Goal: Task Accomplishment & Management: Complete application form

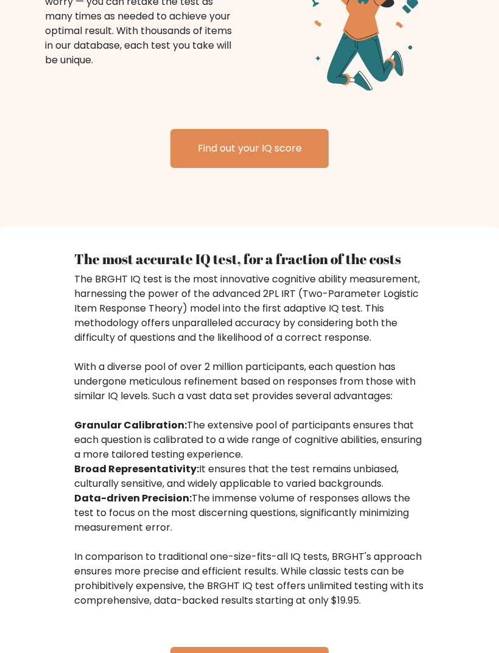
scroll to position [1413, 0]
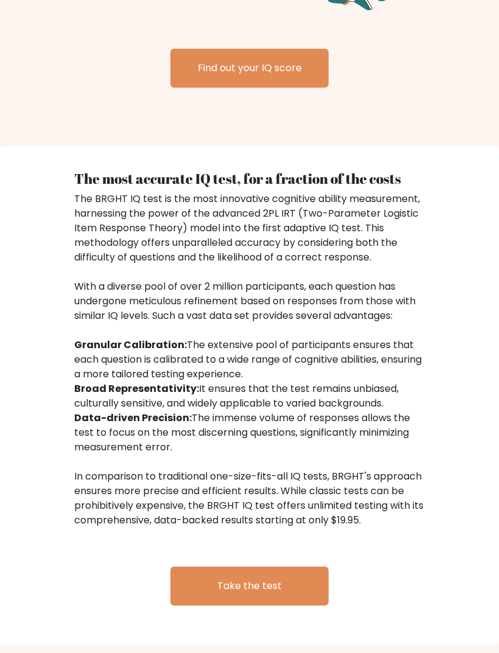
click at [307, 597] on link "Take the test" at bounding box center [249, 586] width 158 height 39
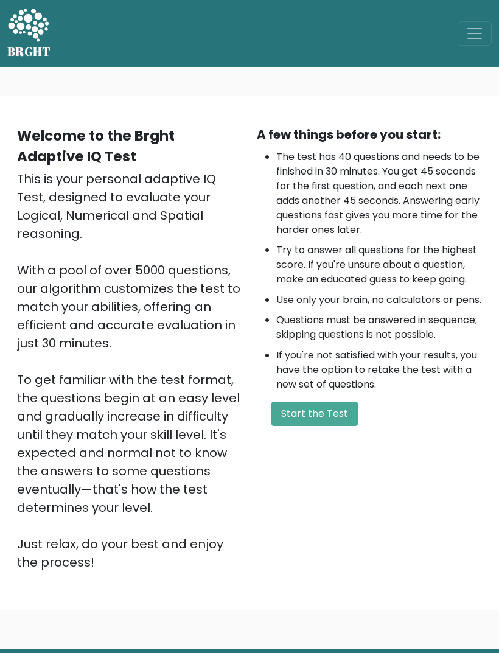
click at [335, 426] on button "Start the Test" at bounding box center [315, 414] width 86 height 24
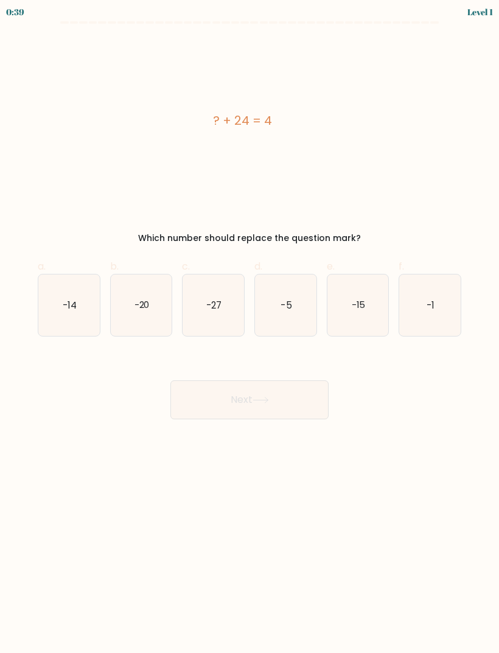
click at [138, 305] on text "-20" at bounding box center [141, 304] width 15 height 13
click at [250, 327] on input "b. -20" at bounding box center [250, 331] width 1 height 8
radio input "true"
click at [281, 395] on button "Next" at bounding box center [249, 400] width 158 height 39
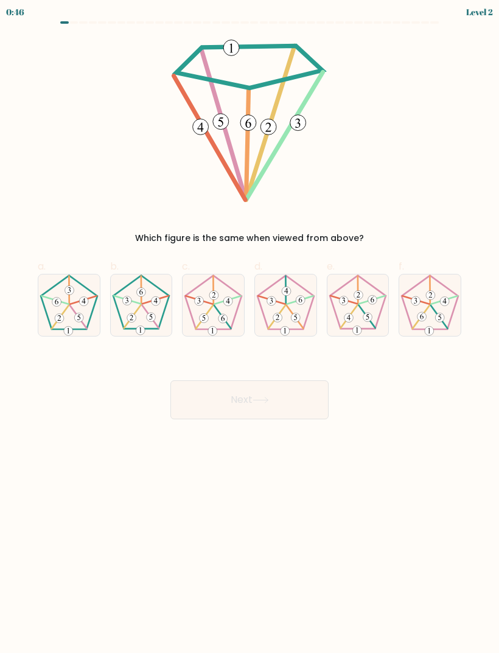
click at [70, 311] on icon at bounding box center [68, 305] width 61 height 61
click at [250, 327] on input "a." at bounding box center [250, 331] width 1 height 8
radio input "true"
click at [300, 393] on button "Next" at bounding box center [249, 400] width 158 height 39
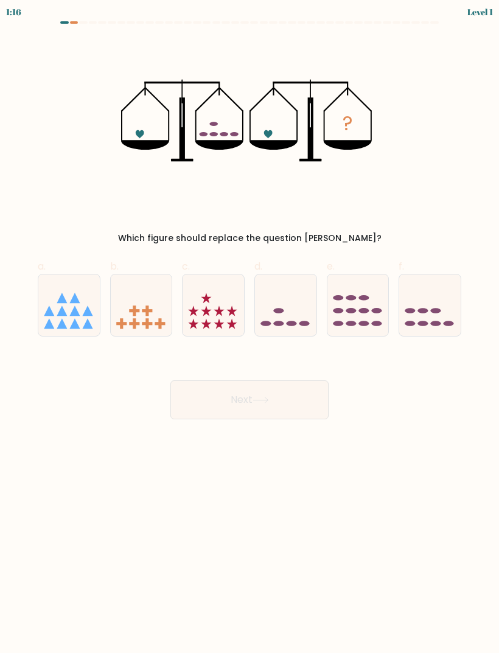
click at [289, 306] on icon at bounding box center [285, 305] width 61 height 51
click at [250, 327] on input "d." at bounding box center [250, 331] width 1 height 8
radio input "true"
click at [309, 400] on button "Next" at bounding box center [249, 400] width 158 height 39
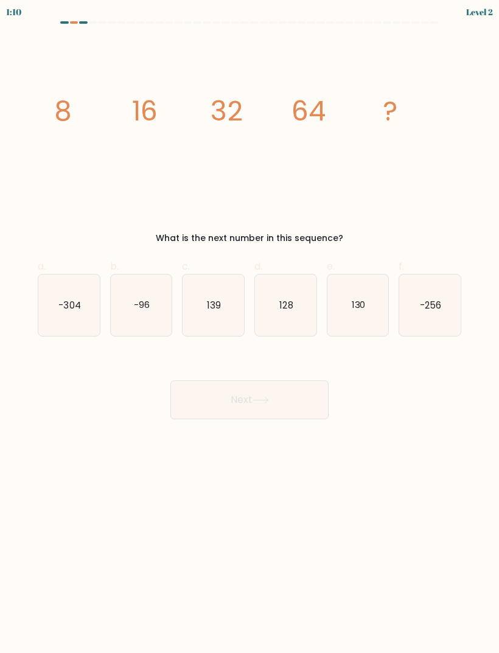
click at [286, 319] on icon "128" at bounding box center [285, 305] width 61 height 61
click at [250, 327] on input "d. 128" at bounding box center [250, 331] width 1 height 8
radio input "true"
click at [283, 407] on button "Next" at bounding box center [249, 400] width 158 height 39
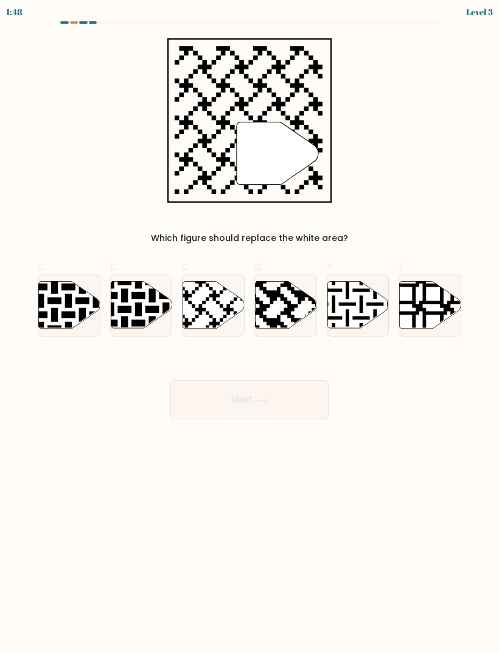
click at [211, 312] on icon at bounding box center [213, 304] width 61 height 47
click at [250, 327] on input "c." at bounding box center [250, 331] width 1 height 8
radio input "true"
click at [298, 403] on button "Next" at bounding box center [249, 400] width 158 height 39
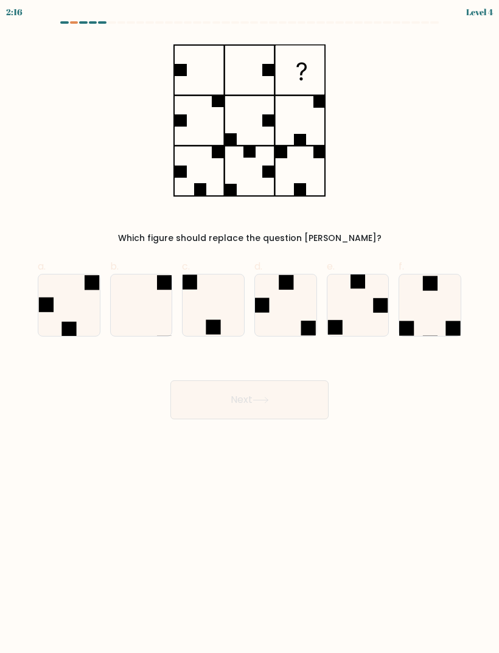
click at [146, 303] on icon at bounding box center [141, 305] width 61 height 61
click at [250, 327] on input "b." at bounding box center [250, 331] width 1 height 8
radio input "true"
click at [293, 402] on button "Next" at bounding box center [249, 400] width 158 height 39
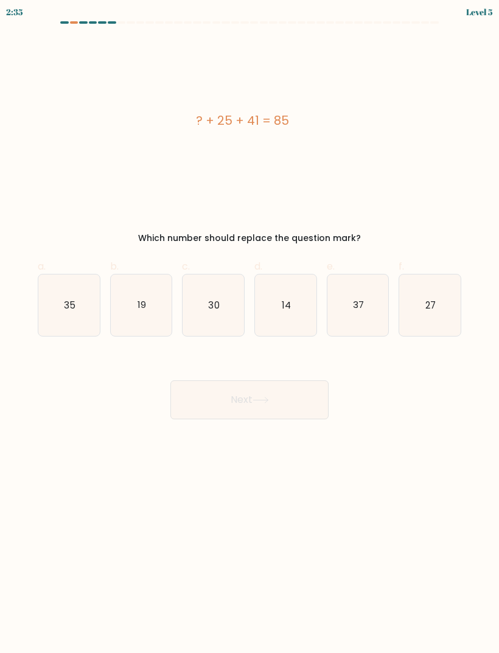
click at [142, 311] on text "19" at bounding box center [142, 304] width 9 height 13
click at [250, 327] on input "b. 19" at bounding box center [250, 331] width 1 height 8
radio input "true"
click at [303, 404] on button "Next" at bounding box center [249, 400] width 158 height 39
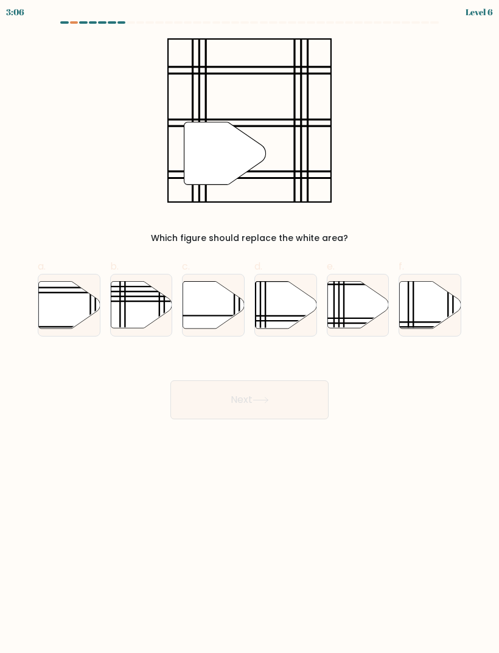
click at [356, 293] on icon at bounding box center [358, 304] width 61 height 47
click at [250, 327] on input "e." at bounding box center [250, 331] width 1 height 8
radio input "true"
click at [264, 392] on button "Next" at bounding box center [249, 400] width 158 height 39
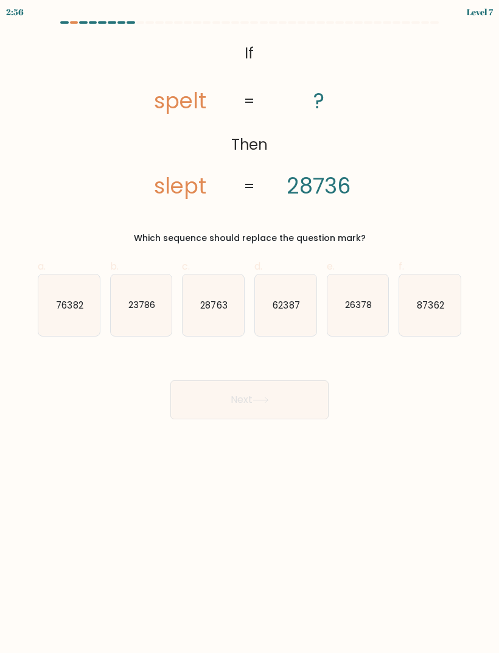
click at [146, 320] on icon "23786" at bounding box center [141, 305] width 61 height 61
click at [250, 327] on input "b. 23786" at bounding box center [250, 331] width 1 height 8
radio input "true"
click at [290, 404] on button "Next" at bounding box center [249, 400] width 158 height 39
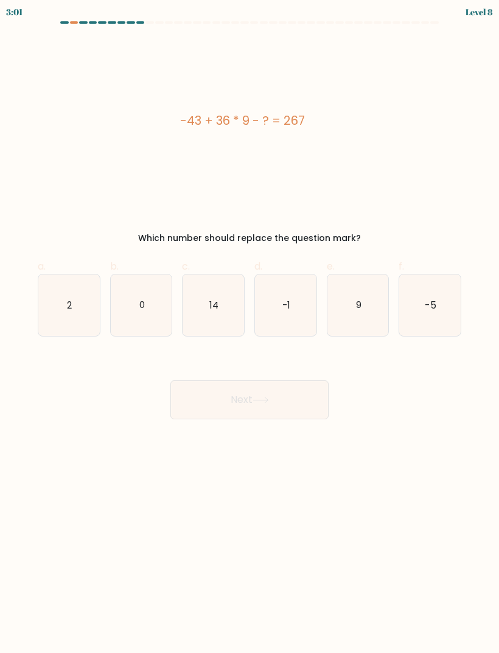
click at [214, 328] on icon "14" at bounding box center [213, 305] width 61 height 61
click at [250, 328] on input "c. 14" at bounding box center [250, 331] width 1 height 8
radio input "true"
click at [295, 392] on button "Next" at bounding box center [249, 400] width 158 height 39
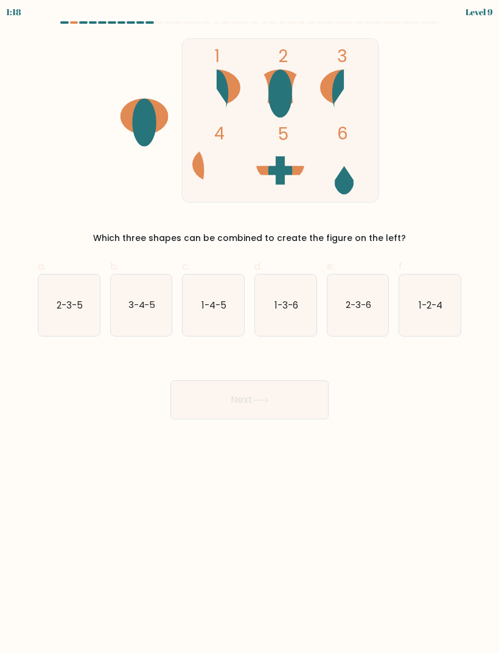
click at [441, 314] on icon "1-2-4" at bounding box center [429, 305] width 61 height 61
click at [250, 327] on input "f. 1-2-4" at bounding box center [250, 331] width 1 height 8
radio input "true"
click at [292, 399] on button "Next" at bounding box center [249, 400] width 158 height 39
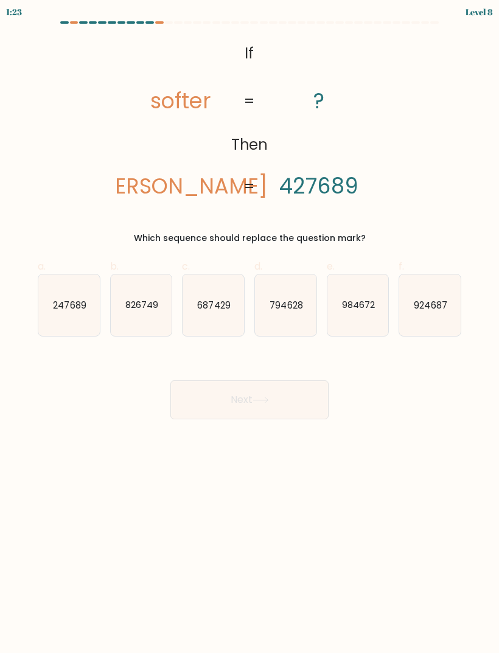
click at [435, 329] on icon "924687" at bounding box center [429, 305] width 61 height 61
click at [250, 329] on input "f. 924687" at bounding box center [250, 331] width 1 height 8
radio input "true"
click at [292, 399] on button "Next" at bounding box center [249, 400] width 158 height 39
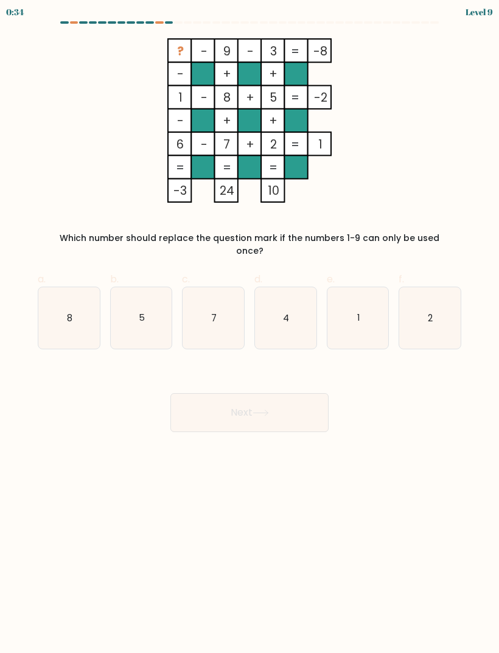
click at [61, 302] on icon "8" at bounding box center [68, 317] width 61 height 61
click at [250, 327] on input "a. 8" at bounding box center [250, 331] width 1 height 8
radio input "true"
click at [212, 404] on button "Next" at bounding box center [249, 412] width 158 height 39
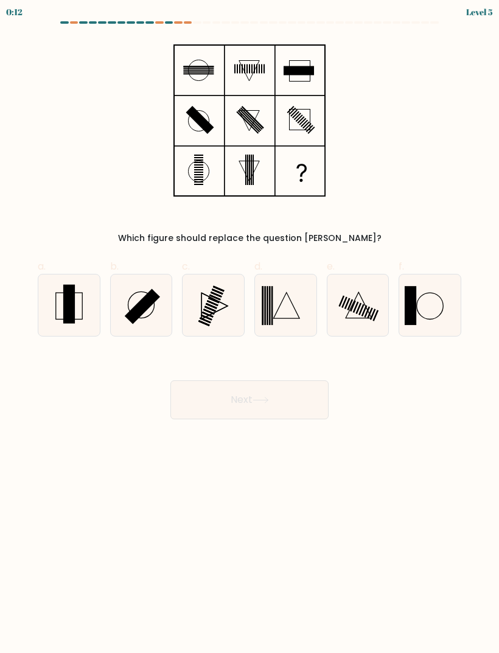
click at [68, 304] on rect at bounding box center [69, 304] width 12 height 39
click at [250, 327] on input "a." at bounding box center [250, 331] width 1 height 8
radio input "true"
click at [199, 404] on button "Next" at bounding box center [249, 400] width 158 height 39
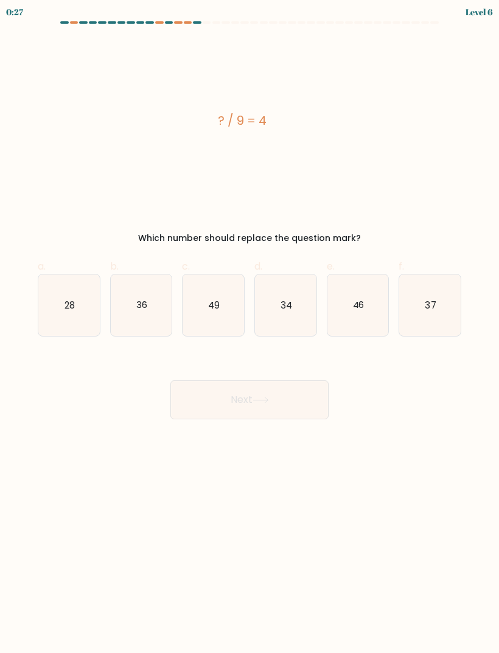
click at [142, 314] on icon "36" at bounding box center [141, 305] width 61 height 61
click at [250, 327] on input "b. 36" at bounding box center [250, 331] width 1 height 8
radio input "true"
click at [269, 402] on icon at bounding box center [261, 400] width 16 height 7
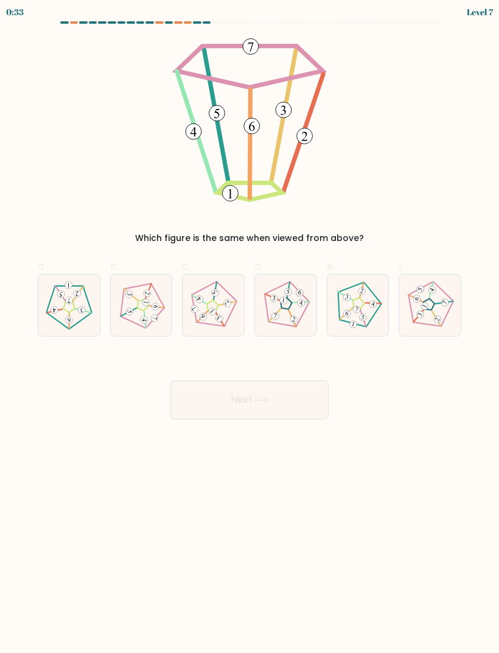
click at [141, 307] on icon at bounding box center [141, 305] width 49 height 49
click at [250, 327] on input "b." at bounding box center [250, 331] width 1 height 8
radio input "true"
click at [302, 396] on button "Next" at bounding box center [249, 400] width 158 height 39
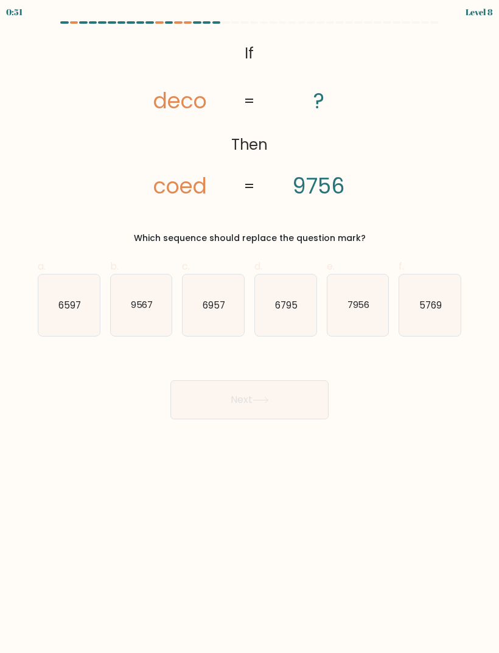
click at [63, 316] on icon "6597" at bounding box center [68, 305] width 61 height 61
click at [250, 327] on input "a. 6597" at bounding box center [250, 331] width 1 height 8
radio input "true"
click at [208, 406] on button "Next" at bounding box center [249, 400] width 158 height 39
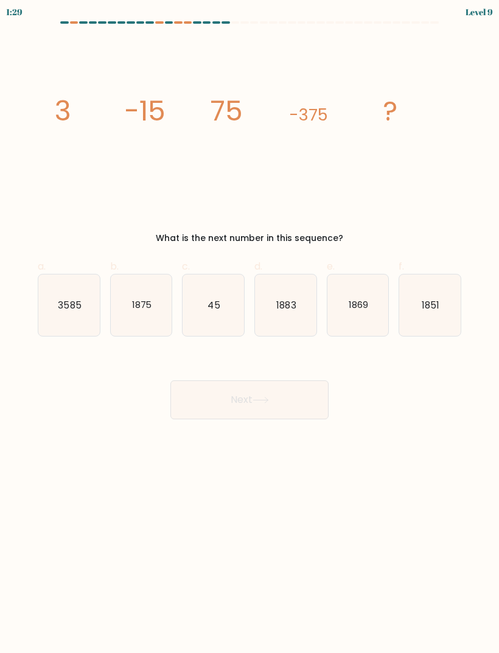
click at [224, 405] on button "Next" at bounding box center [249, 400] width 158 height 39
click at [62, 314] on icon "3585" at bounding box center [68, 305] width 61 height 61
click at [250, 327] on input "a. 3585" at bounding box center [250, 331] width 1 height 8
radio input "true"
click at [218, 403] on button "Next" at bounding box center [249, 400] width 158 height 39
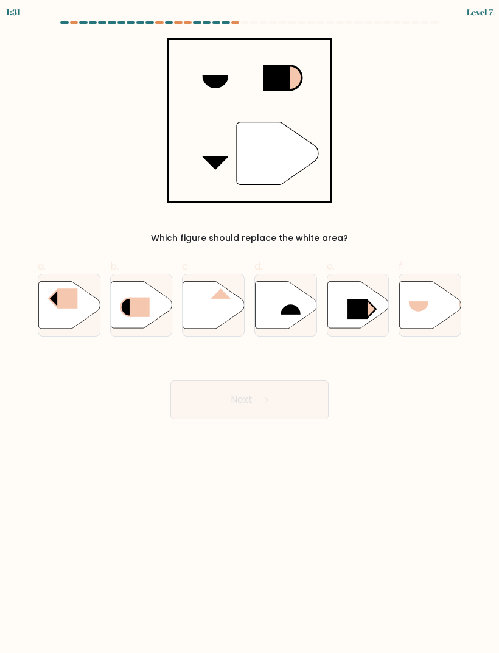
click at [348, 302] on rect at bounding box center [358, 309] width 20 height 19
click at [250, 327] on input "e." at bounding box center [250, 331] width 1 height 8
radio input "true"
click at [228, 405] on button "Next" at bounding box center [249, 400] width 158 height 39
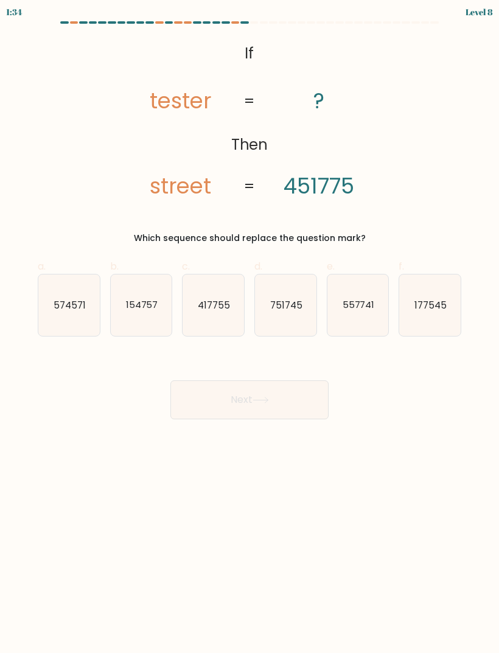
click at [57, 345] on form "If ?" at bounding box center [249, 220] width 499 height 398
click at [58, 320] on icon "574571" at bounding box center [68, 305] width 61 height 61
click at [250, 327] on input "a. 574571" at bounding box center [250, 331] width 1 height 8
radio input "true"
click at [205, 406] on button "Next" at bounding box center [249, 400] width 158 height 39
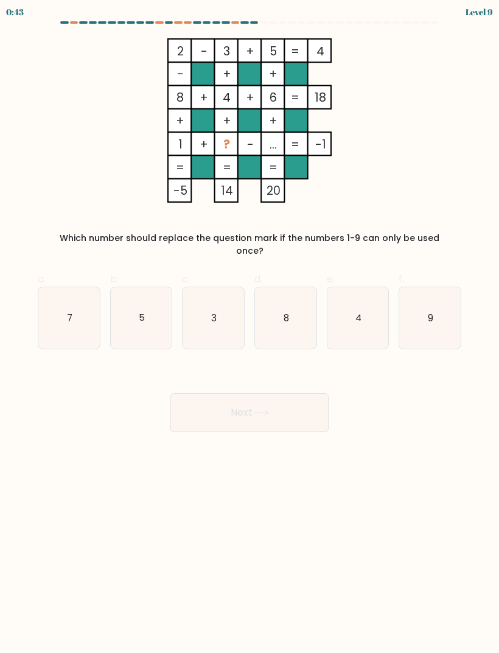
click at [432, 311] on text "9" at bounding box center [430, 317] width 5 height 13
click at [250, 327] on input "f. 9" at bounding box center [250, 331] width 1 height 8
radio input "true"
click at [433, 312] on text "9" at bounding box center [430, 318] width 5 height 12
click at [250, 327] on input "f. 9" at bounding box center [250, 331] width 1 height 8
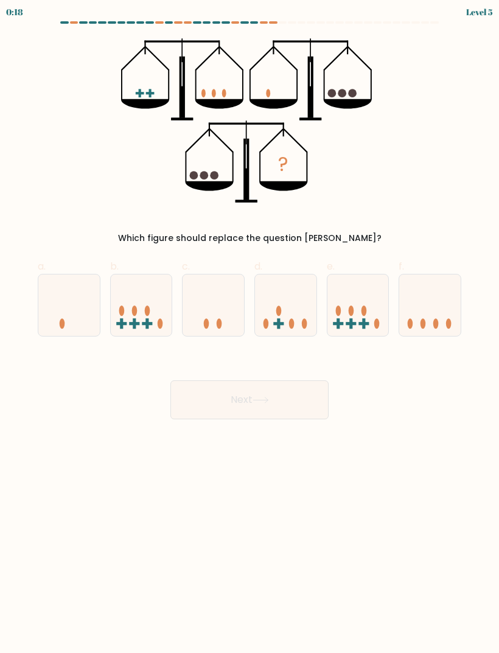
click at [82, 491] on body "0:18 Level 5" at bounding box center [249, 326] width 499 height 653
click at [222, 306] on icon at bounding box center [213, 305] width 61 height 51
click at [250, 327] on input "c." at bounding box center [250, 331] width 1 height 8
radio input "true"
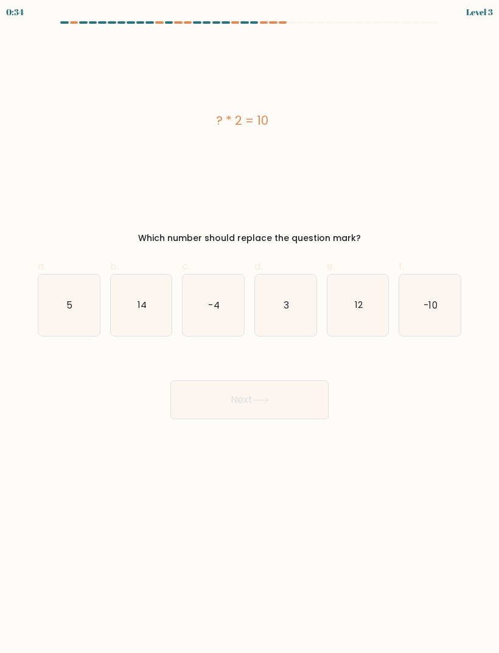
click at [57, 317] on icon "5" at bounding box center [68, 305] width 61 height 61
click at [250, 327] on input "a. 5" at bounding box center [250, 331] width 1 height 8
radio input "true"
click at [284, 411] on button "Next" at bounding box center [249, 400] width 158 height 39
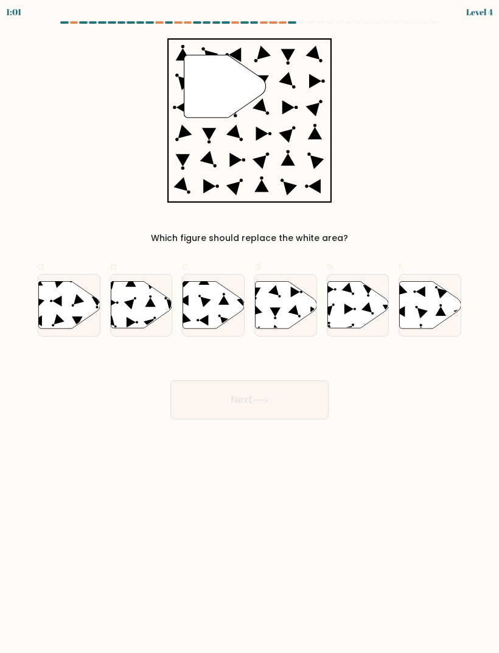
click at [397, 513] on body "1:01 Level 4" at bounding box center [249, 326] width 499 height 653
click at [66, 301] on icon at bounding box center [68, 304] width 61 height 47
click at [250, 327] on input "a." at bounding box center [250, 331] width 1 height 8
radio input "true"
click at [301, 402] on button "Next" at bounding box center [249, 400] width 158 height 39
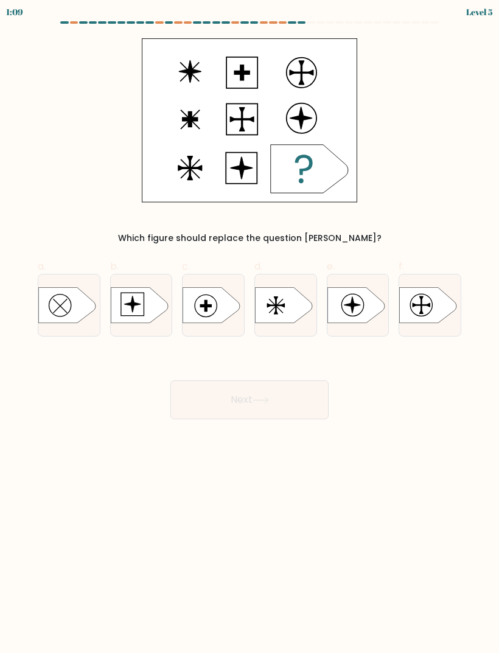
click at [222, 317] on icon at bounding box center [211, 305] width 57 height 36
click at [250, 327] on input "c." at bounding box center [250, 331] width 1 height 8
radio input "true"
click at [281, 398] on button "Next" at bounding box center [249, 400] width 158 height 39
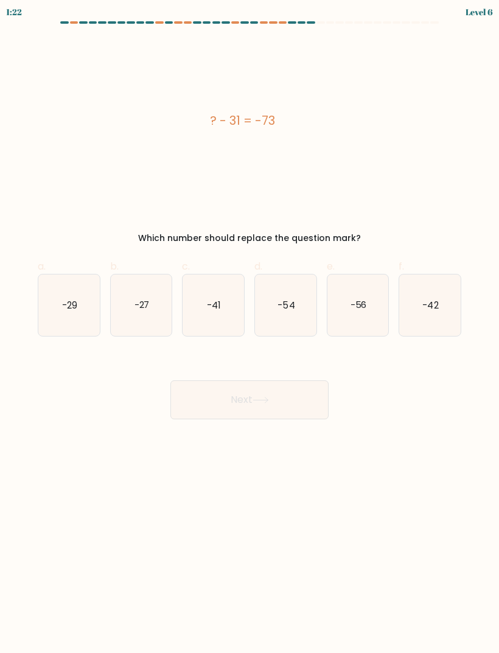
click at [439, 307] on icon "-42" at bounding box center [429, 305] width 61 height 61
click at [250, 327] on input "f. -42" at bounding box center [250, 331] width 1 height 8
radio input "true"
click at [284, 398] on button "Next" at bounding box center [249, 400] width 158 height 39
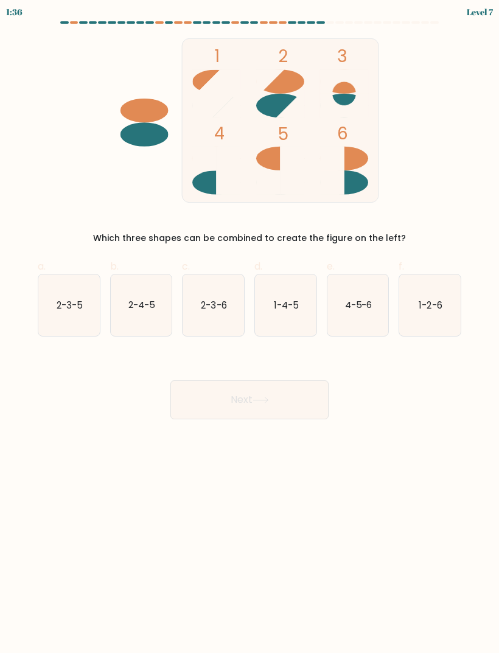
click at [443, 321] on icon "1-2-6" at bounding box center [429, 305] width 61 height 61
click at [250, 327] on input "f. 1-2-6" at bounding box center [250, 331] width 1 height 8
radio input "true"
click at [281, 410] on button "Next" at bounding box center [249, 400] width 158 height 39
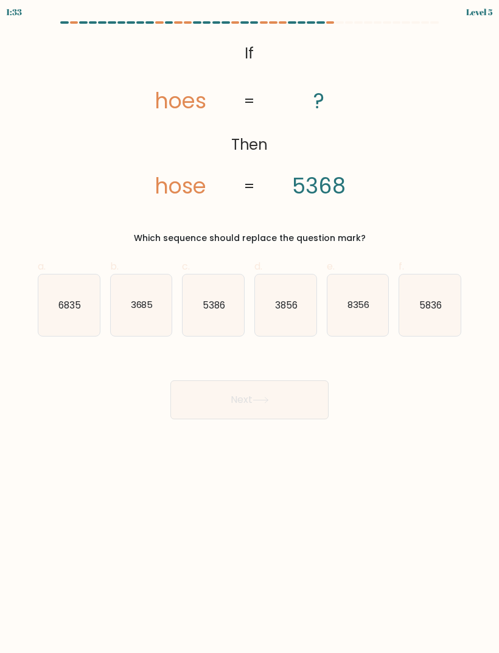
click at [204, 304] on text "5386" at bounding box center [214, 304] width 23 height 13
click at [250, 327] on input "c. 5386" at bounding box center [250, 331] width 1 height 8
radio input "true"
click at [296, 398] on button "Next" at bounding box center [249, 400] width 158 height 39
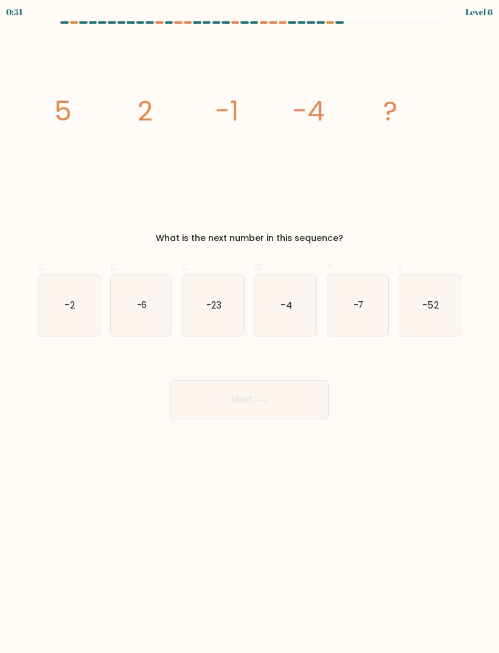
click at [66, 307] on text "-2" at bounding box center [70, 304] width 10 height 13
click at [250, 327] on input "a. -2" at bounding box center [250, 331] width 1 height 8
radio input "true"
click at [297, 313] on icon "-4" at bounding box center [285, 305] width 61 height 61
click at [250, 327] on input "d. -4" at bounding box center [250, 331] width 1 height 8
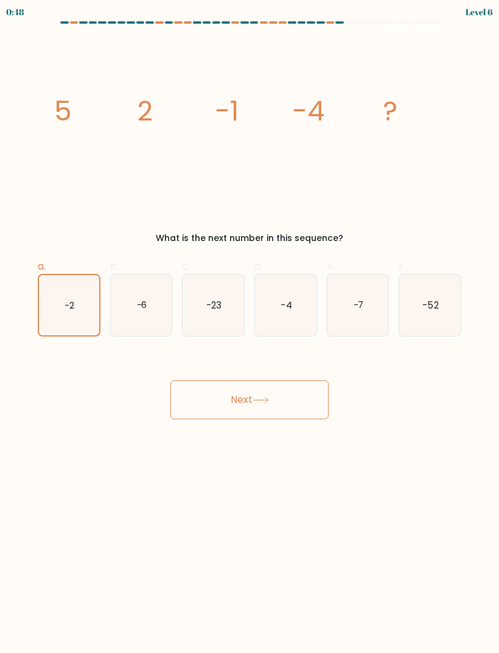
radio input "true"
click at [65, 306] on text "-2" at bounding box center [70, 304] width 10 height 13
click at [250, 327] on input "a. -2" at bounding box center [250, 331] width 1 height 8
radio input "true"
click at [138, 304] on text "-6" at bounding box center [141, 304] width 10 height 13
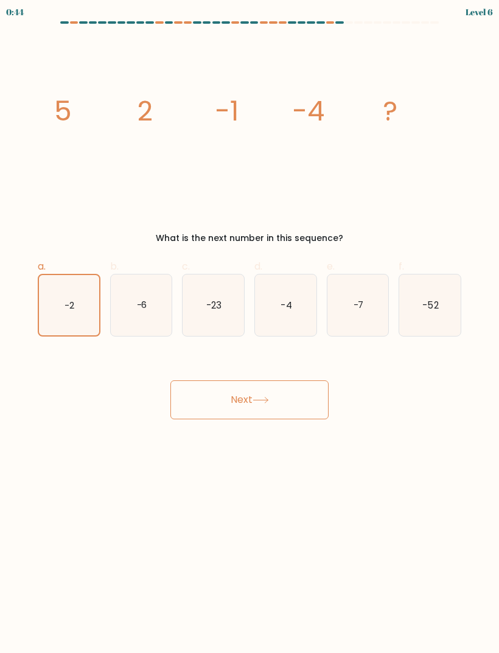
click at [250, 327] on input "b. -6" at bounding box center [250, 331] width 1 height 8
radio input "true"
click at [288, 396] on button "Next" at bounding box center [249, 400] width 158 height 39
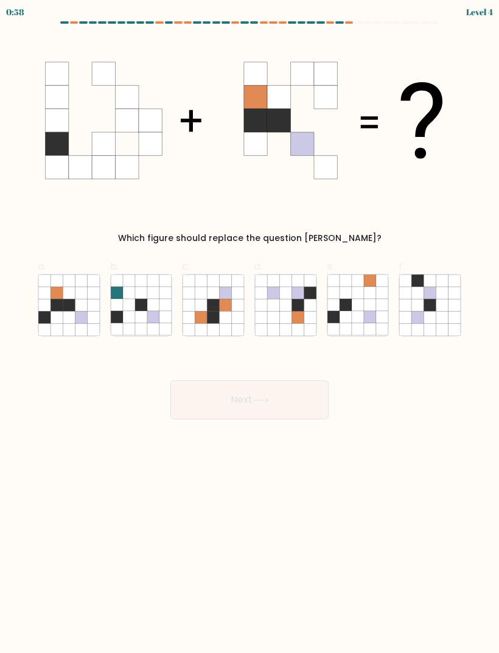
click at [479, 404] on form at bounding box center [249, 220] width 499 height 398
click at [470, 419] on form at bounding box center [249, 220] width 499 height 398
click at [60, 309] on icon at bounding box center [57, 305] width 12 height 12
click at [250, 327] on input "a." at bounding box center [250, 331] width 1 height 8
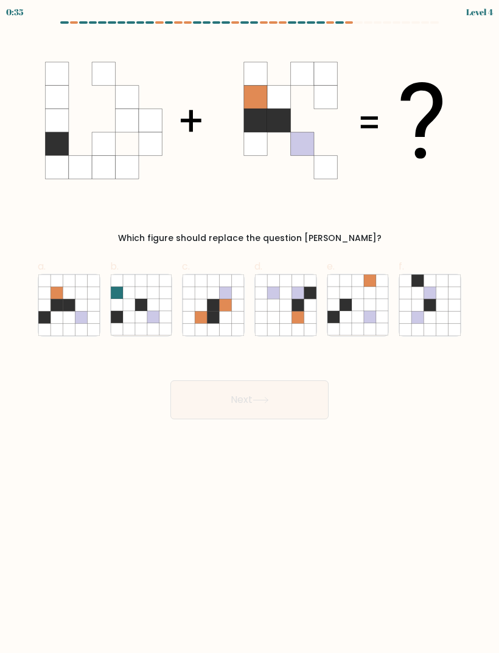
radio input "true"
click at [219, 401] on button "Next" at bounding box center [249, 400] width 158 height 39
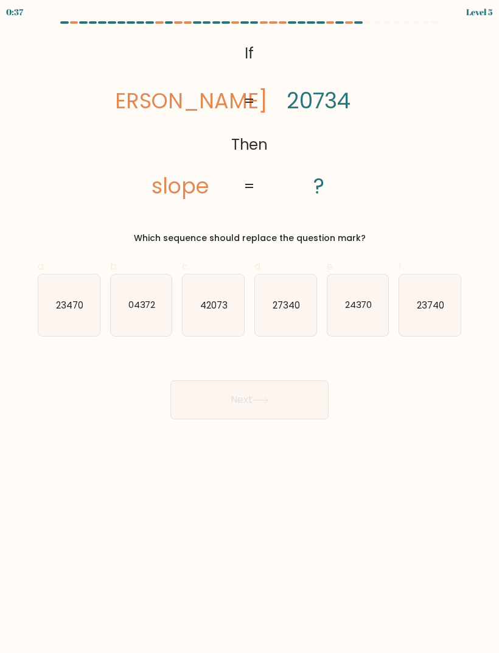
click at [216, 314] on icon "42073" at bounding box center [213, 305] width 61 height 61
click at [250, 327] on input "c. 42073" at bounding box center [250, 331] width 1 height 8
radio input "true"
click at [287, 398] on button "Next" at bounding box center [249, 400] width 158 height 39
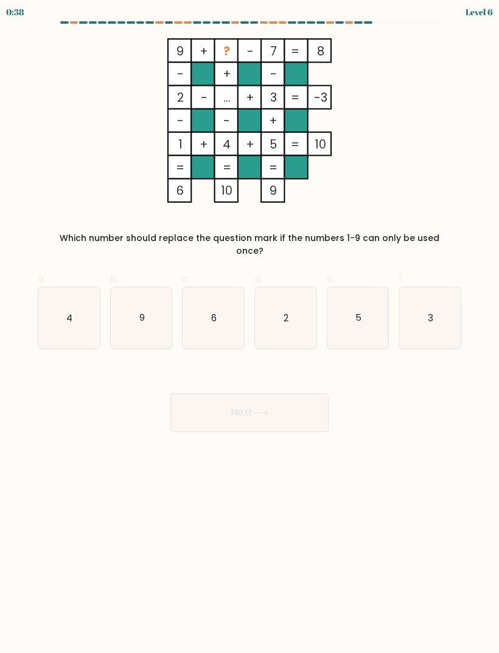
click at [203, 295] on icon "6" at bounding box center [213, 317] width 61 height 61
click at [250, 327] on input "c. 6" at bounding box center [250, 331] width 1 height 8
radio input "true"
click at [297, 399] on button "Next" at bounding box center [249, 412] width 158 height 39
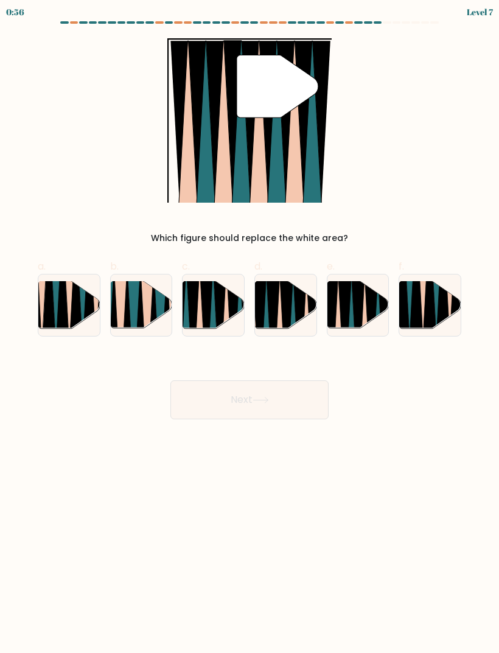
click at [217, 309] on icon at bounding box center [220, 332] width 13 height 122
click at [250, 327] on input "c." at bounding box center [250, 331] width 1 height 8
radio input "true"
click at [294, 390] on button "Next" at bounding box center [249, 400] width 158 height 39
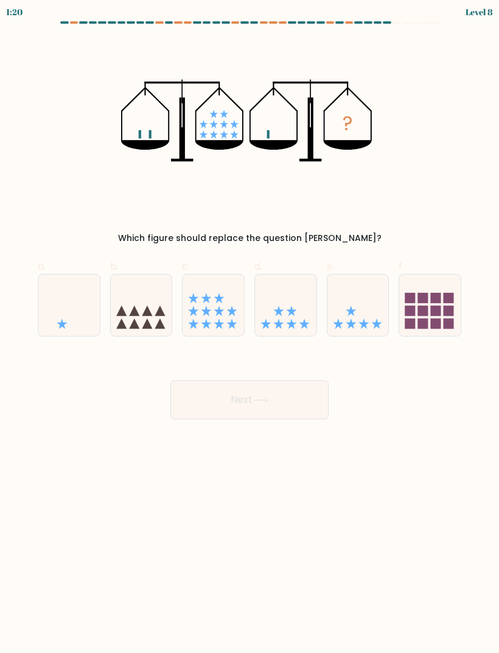
click at [215, 308] on icon at bounding box center [213, 305] width 61 height 51
click at [250, 327] on input "c." at bounding box center [250, 331] width 1 height 8
radio input "true"
click at [281, 400] on button "Next" at bounding box center [249, 400] width 158 height 39
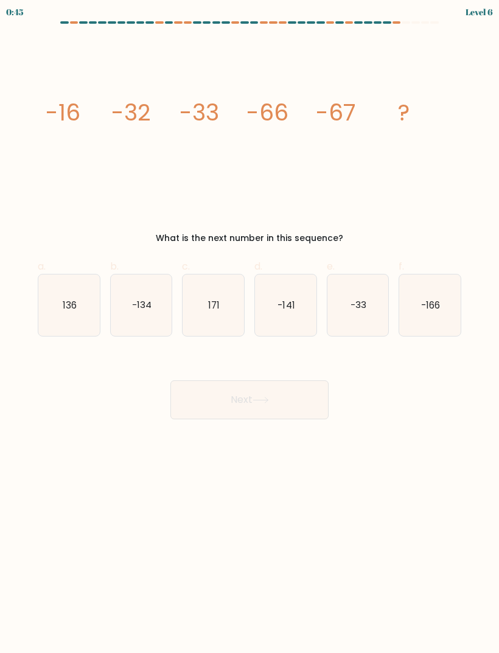
click at [151, 326] on icon "-134" at bounding box center [141, 305] width 61 height 61
click at [250, 327] on input "b. -134" at bounding box center [250, 331] width 1 height 8
radio input "true"
click at [292, 407] on button "Next" at bounding box center [249, 400] width 158 height 39
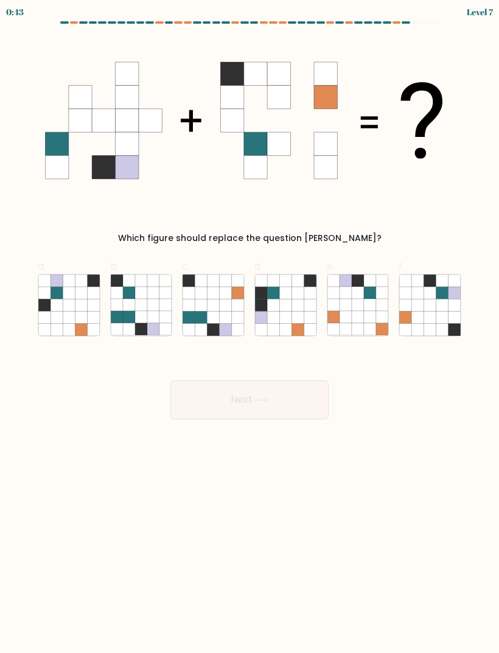
click at [248, 408] on button "Next" at bounding box center [249, 400] width 158 height 39
click at [359, 483] on body "1:26 Level 7" at bounding box center [249, 326] width 499 height 653
click at [447, 306] on icon at bounding box center [443, 305] width 12 height 12
click at [250, 327] on input "f." at bounding box center [250, 331] width 1 height 8
radio input "true"
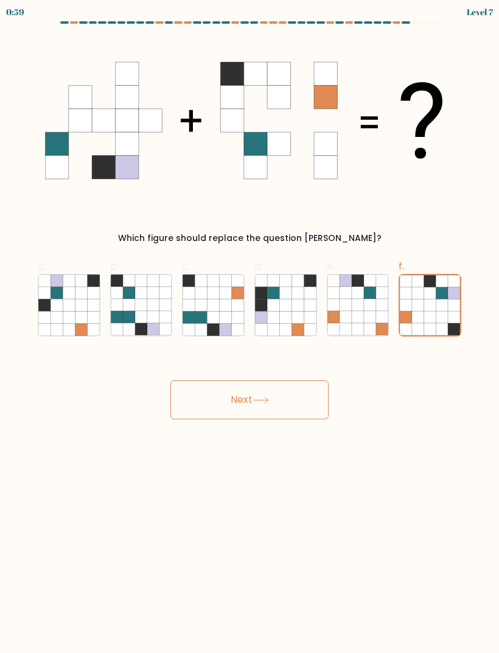
click at [293, 398] on button "Next" at bounding box center [249, 400] width 158 height 39
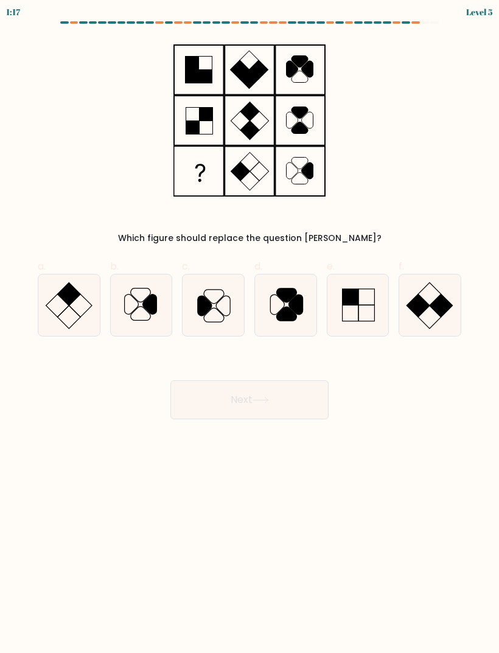
click at [363, 304] on icon at bounding box center [358, 305] width 61 height 61
click at [250, 327] on input "e." at bounding box center [250, 331] width 1 height 8
radio input "true"
click at [301, 401] on button "Next" at bounding box center [249, 400] width 158 height 39
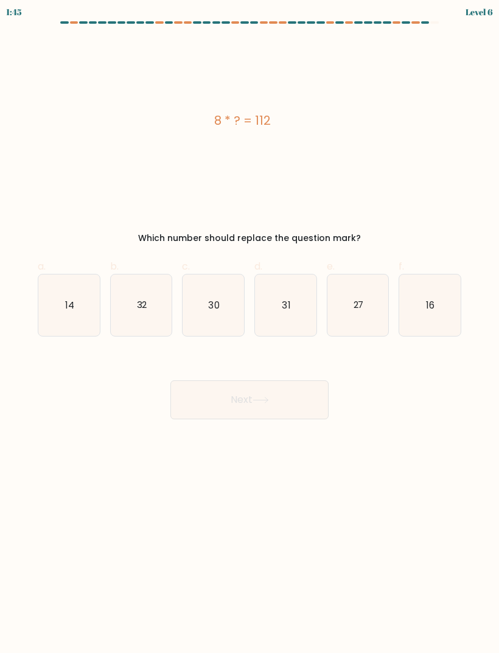
click at [85, 308] on icon "14" at bounding box center [68, 305] width 61 height 61
click at [250, 327] on input "a. 14" at bounding box center [250, 331] width 1 height 8
radio input "true"
click at [291, 401] on button "Next" at bounding box center [249, 400] width 158 height 39
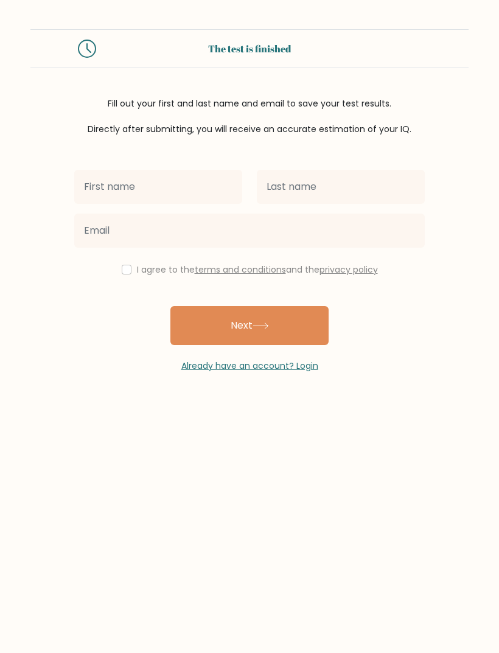
click at [103, 171] on input "text" at bounding box center [158, 187] width 168 height 34
type input "Arabella"
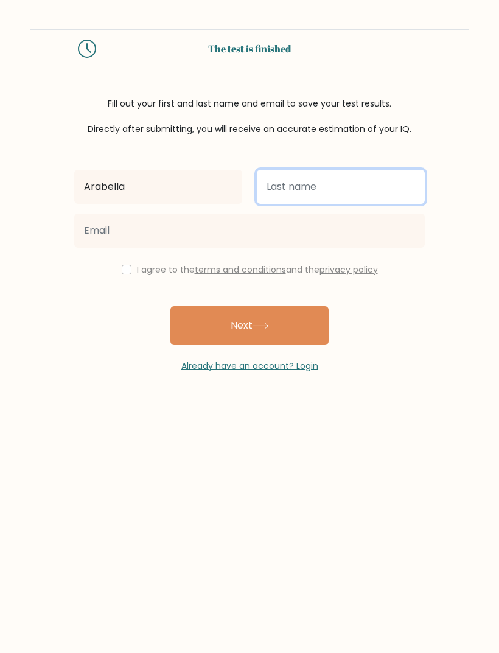
click at [386, 177] on input "text" at bounding box center [341, 187] width 168 height 34
type input "[PERSON_NAME]"
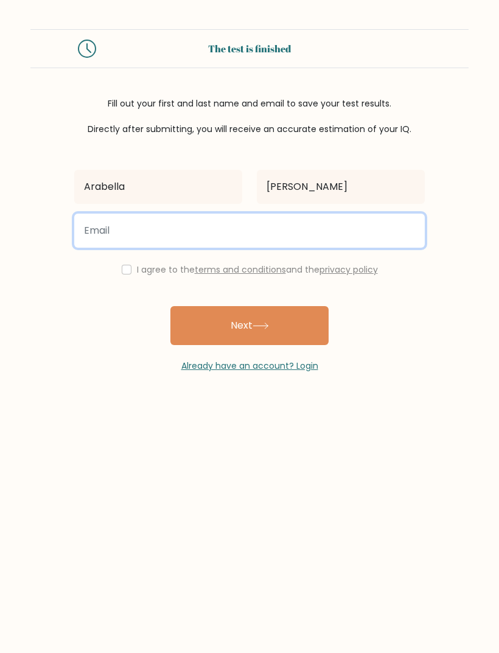
click at [381, 234] on input "email" at bounding box center [249, 231] width 351 height 34
type input "[EMAIL_ADDRESS][DOMAIN_NAME]"
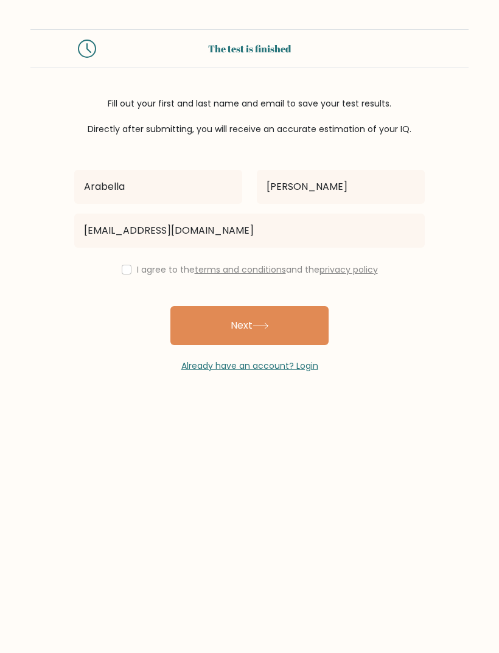
click at [126, 268] on input "checkbox" at bounding box center [127, 270] width 10 height 10
checkbox input "true"
click at [213, 323] on button "Next" at bounding box center [249, 325] width 158 height 39
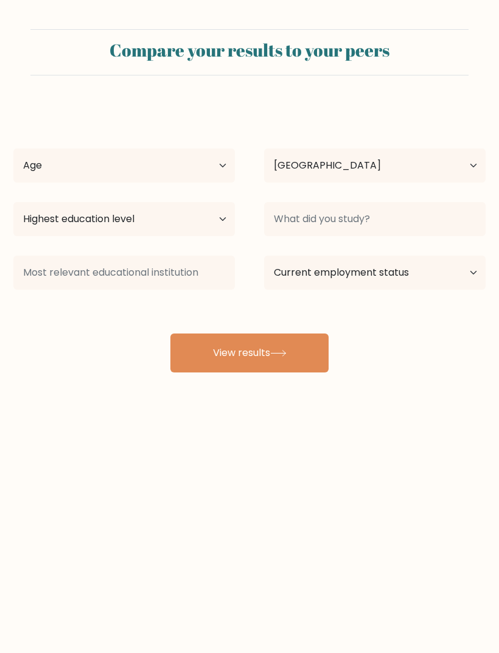
select select "PH"
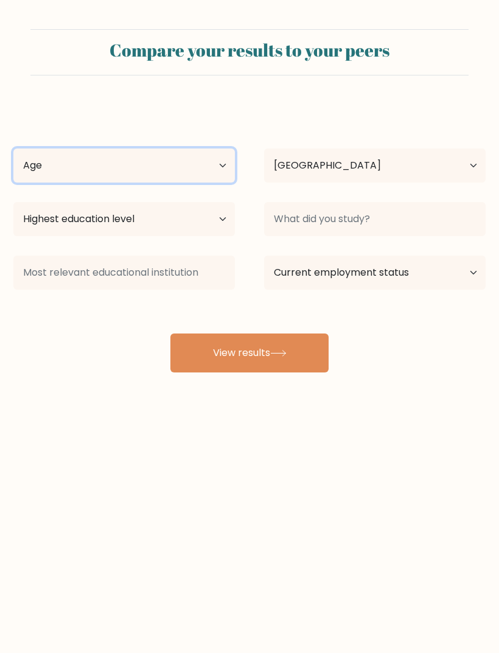
click at [39, 172] on select "Age Under 18 years old 18-24 years old 25-34 years old 35-44 years old 45-54 ye…" at bounding box center [124, 166] width 222 height 34
select select "18_24"
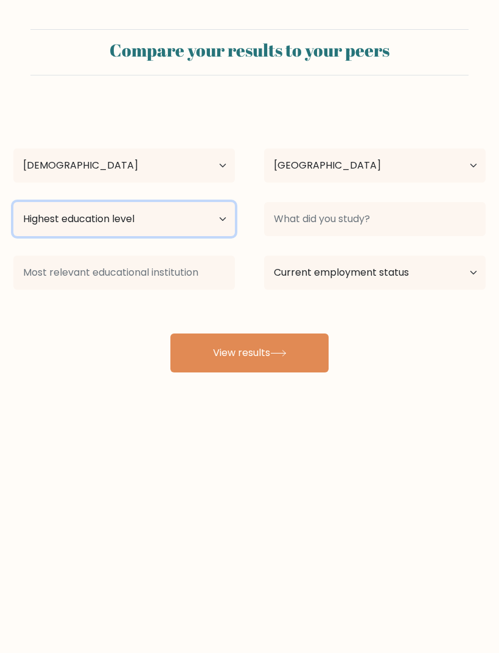
click at [37, 227] on select "Highest education level No schooling Primary Lower Secondary Upper Secondary Oc…" at bounding box center [124, 219] width 222 height 34
click at [33, 235] on select "Highest education level No schooling Primary Lower Secondary Upper Secondary Oc…" at bounding box center [124, 219] width 222 height 34
select select "upper_secondary"
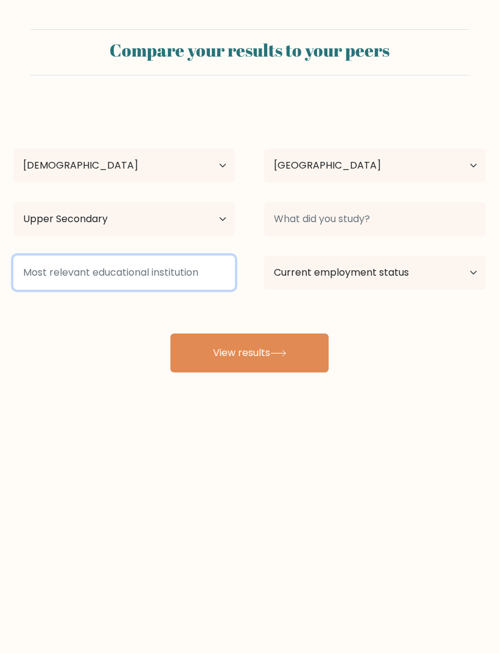
click at [38, 276] on input at bounding box center [124, 273] width 222 height 34
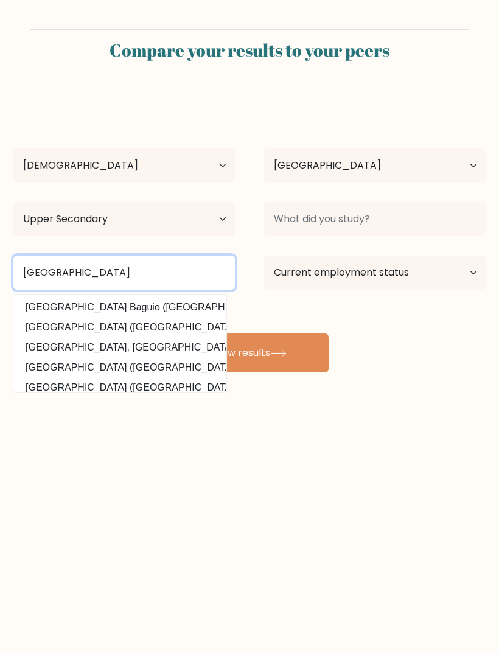
type input "University of Baguio"
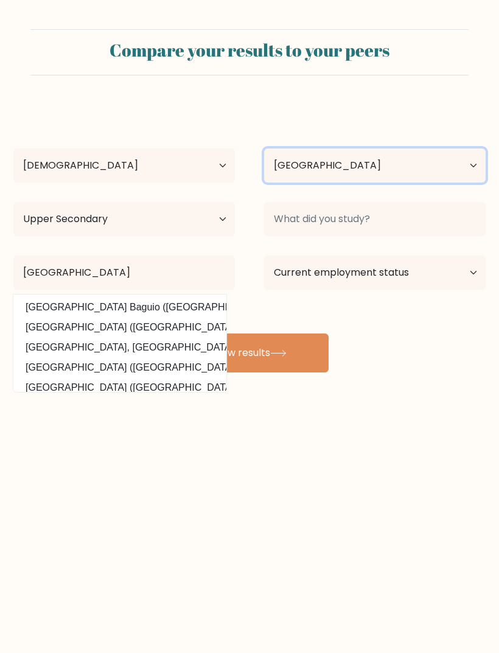
click at [411, 164] on select "Country Afghanistan Albania Algeria American Samoa Andorra Angola Anguilla Anta…" at bounding box center [375, 166] width 222 height 34
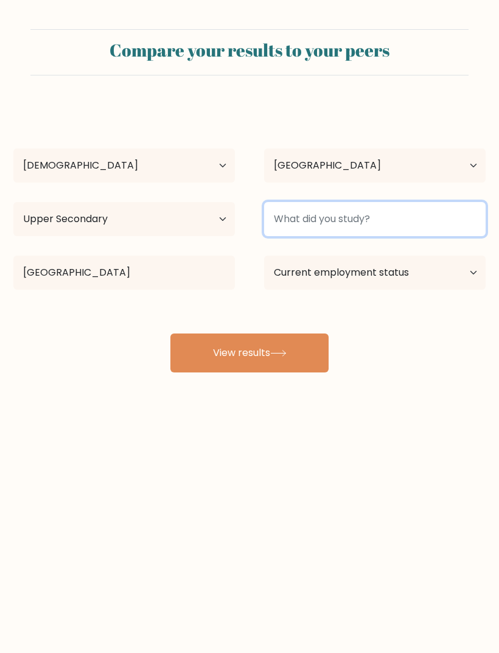
click at [426, 215] on input at bounding box center [375, 219] width 222 height 34
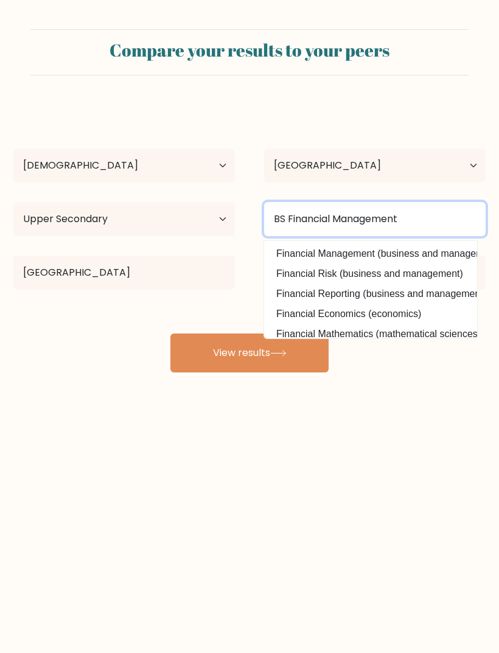
type input "BS Financial Management"
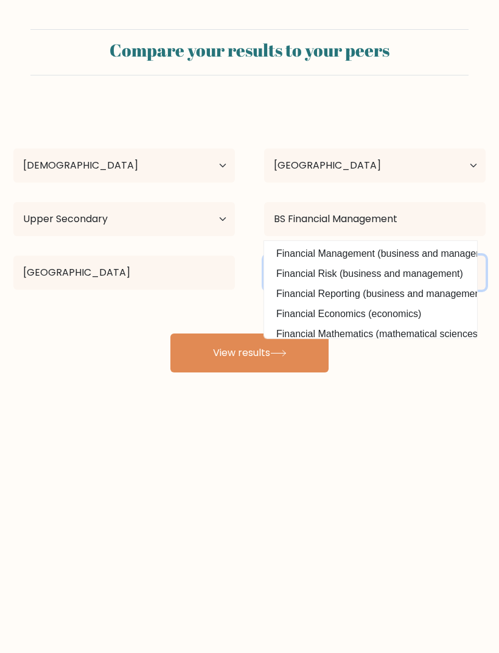
click at [454, 270] on select "Current employment status Employed Student Retired Other / prefer not to answer" at bounding box center [375, 273] width 222 height 34
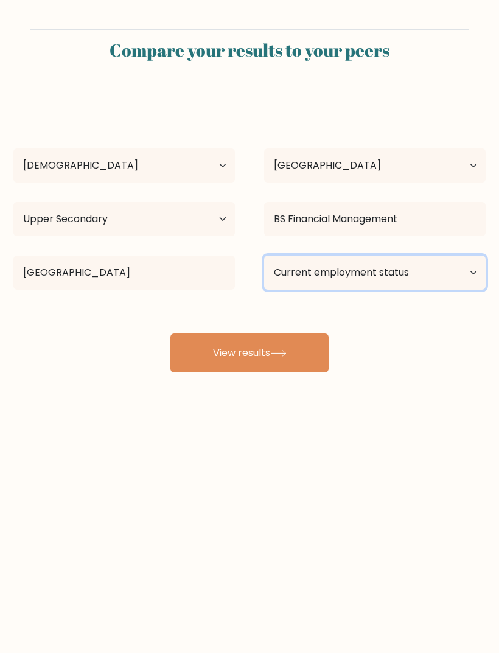
click at [446, 269] on select "Current employment status Employed Student Retired Other / prefer not to answer" at bounding box center [375, 273] width 222 height 34
select select "other"
click at [285, 357] on icon at bounding box center [278, 353] width 16 height 7
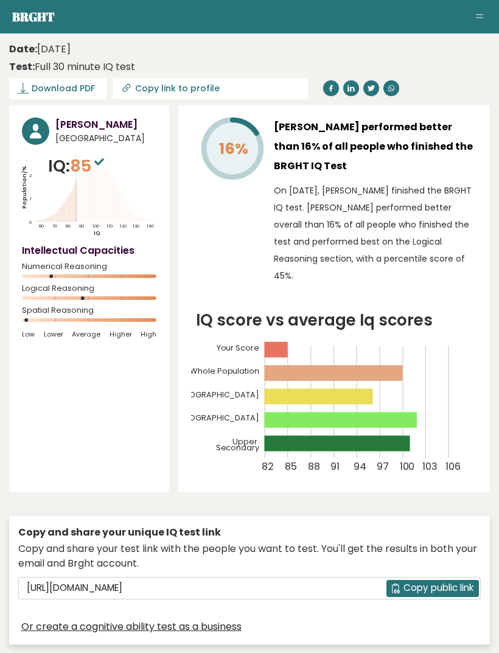
click at [66, 83] on span "Download PDF" at bounding box center [63, 88] width 63 height 13
click at [114, 91] on span "✓ Your PDF is downloaded..." at bounding box center [78, 88] width 138 height 21
click at [110, 88] on span "✓ Your PDF is downloaded..." at bounding box center [78, 88] width 138 height 21
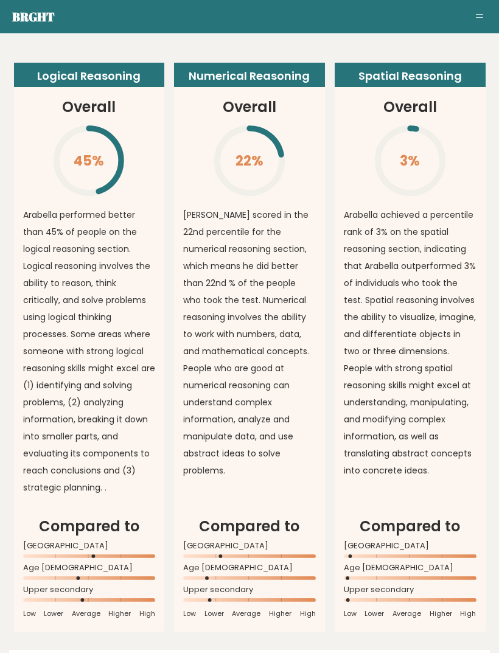
scroll to position [1022, 0]
